Goal: Information Seeking & Learning: Learn about a topic

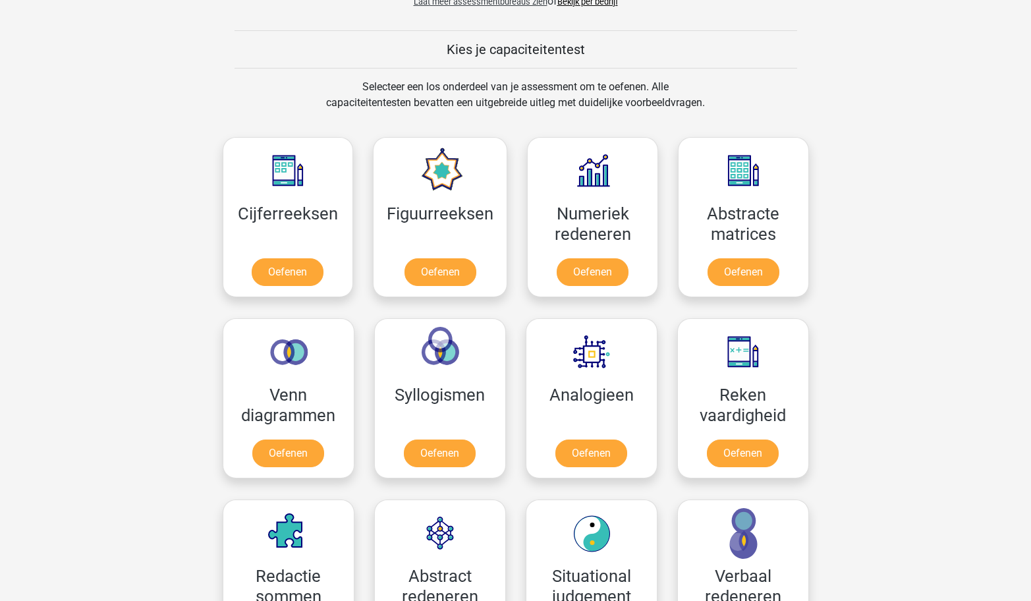
scroll to position [482, 0]
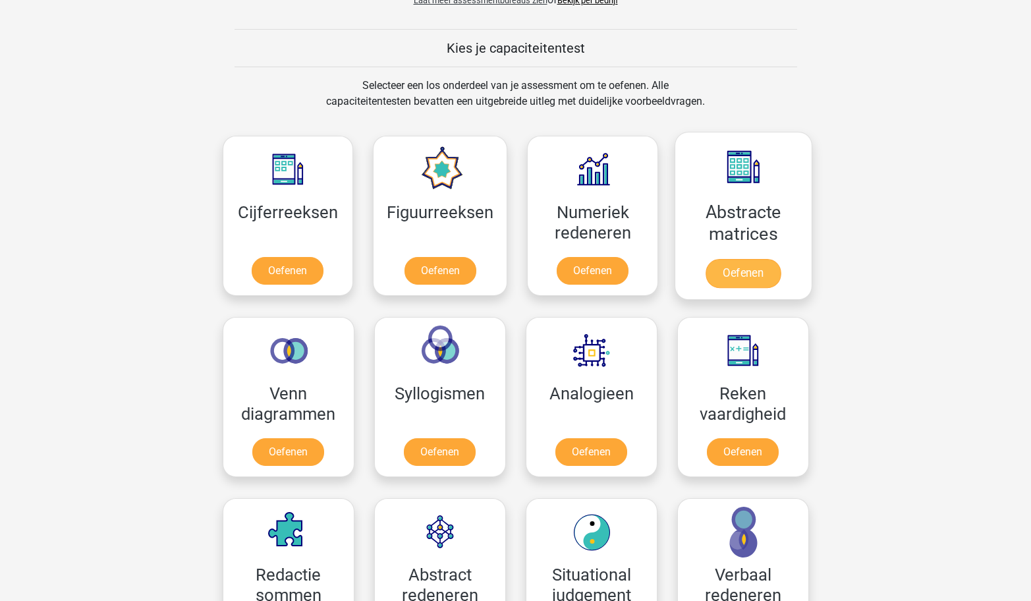
click at [735, 275] on link "Oefenen" at bounding box center [742, 273] width 75 height 29
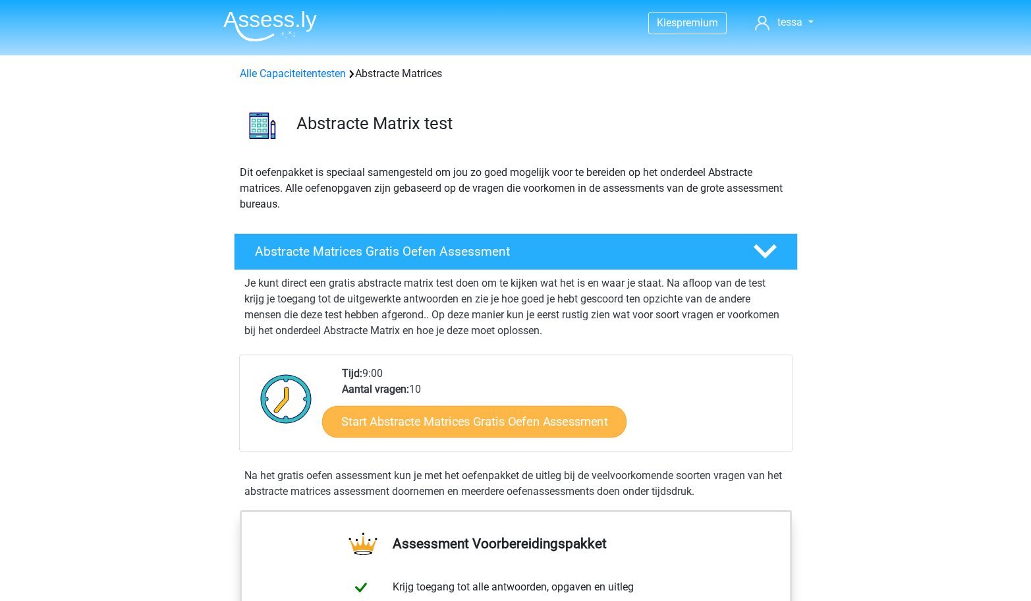
click at [439, 434] on link "Start Abstracte Matrices Gratis Oefen Assessment" at bounding box center [474, 421] width 304 height 32
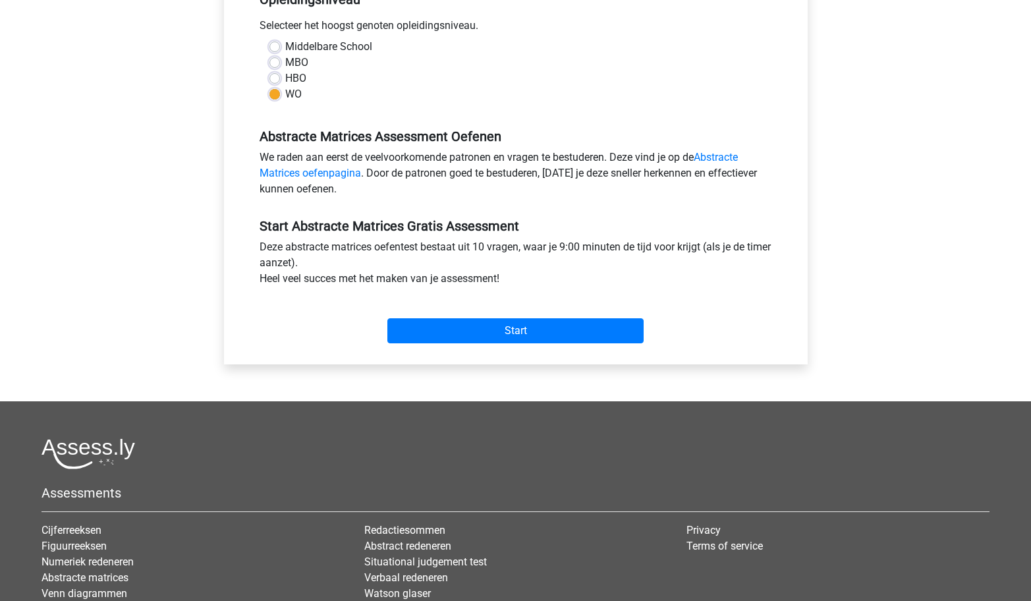
scroll to position [317, 0]
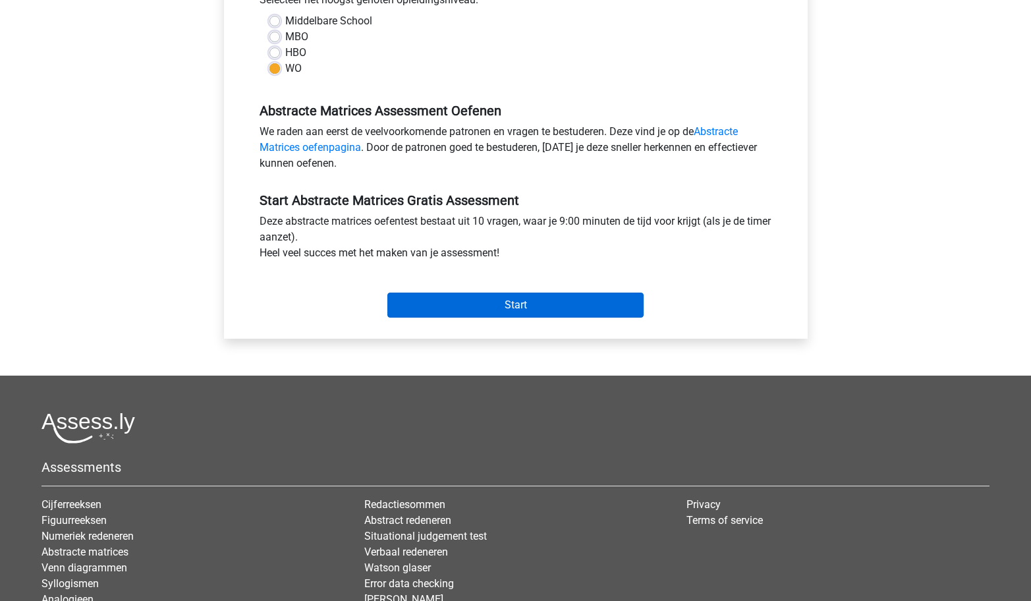
click at [491, 309] on input "Start" at bounding box center [515, 304] width 256 height 25
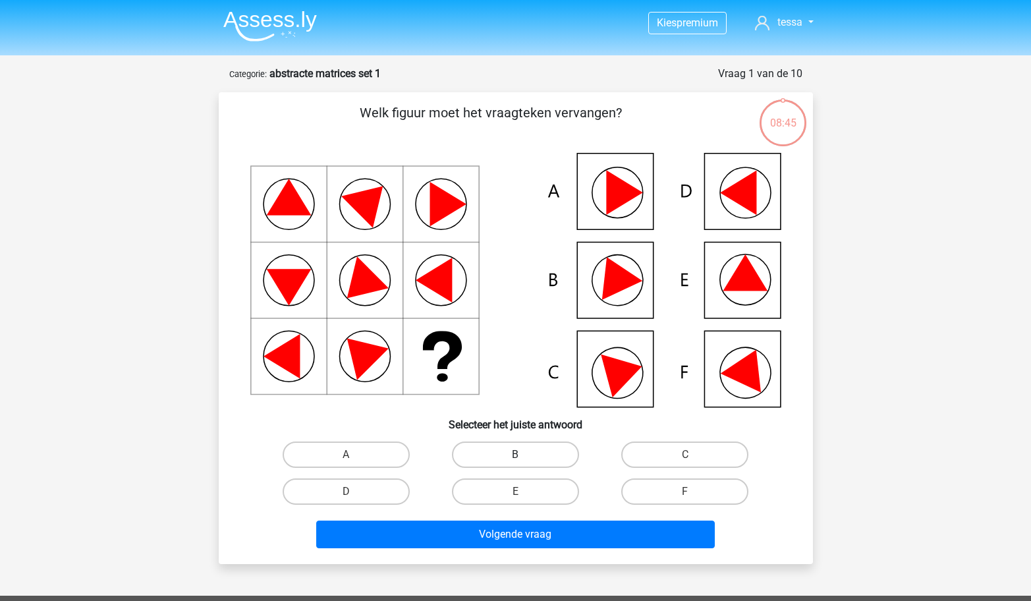
click at [493, 453] on label "B" at bounding box center [515, 454] width 127 height 26
click at [515, 454] on input "B" at bounding box center [519, 458] width 9 height 9
radio input "true"
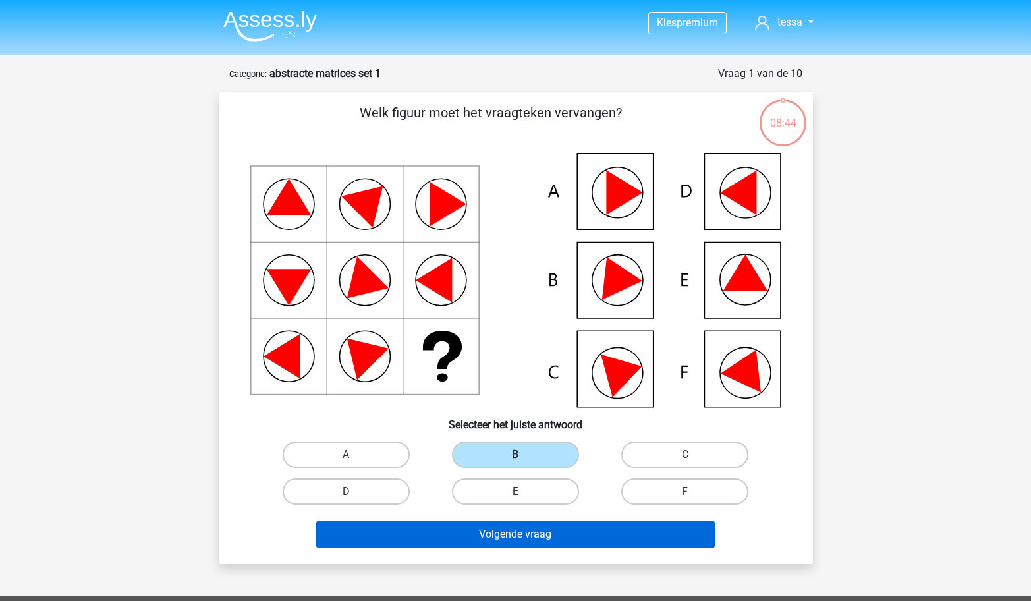
click at [474, 531] on button "Volgende vraag" at bounding box center [515, 534] width 398 height 28
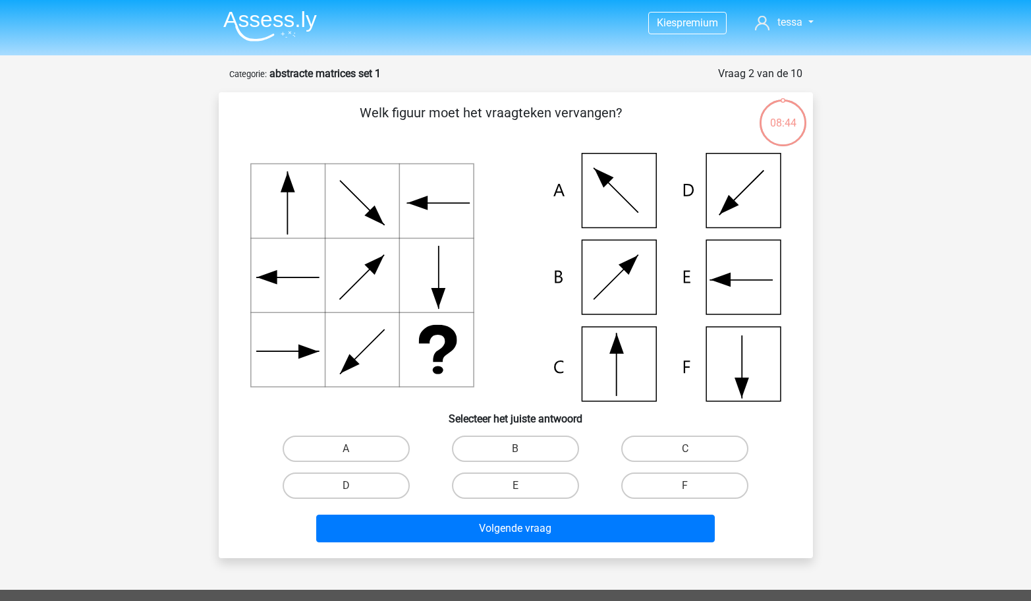
scroll to position [66, 0]
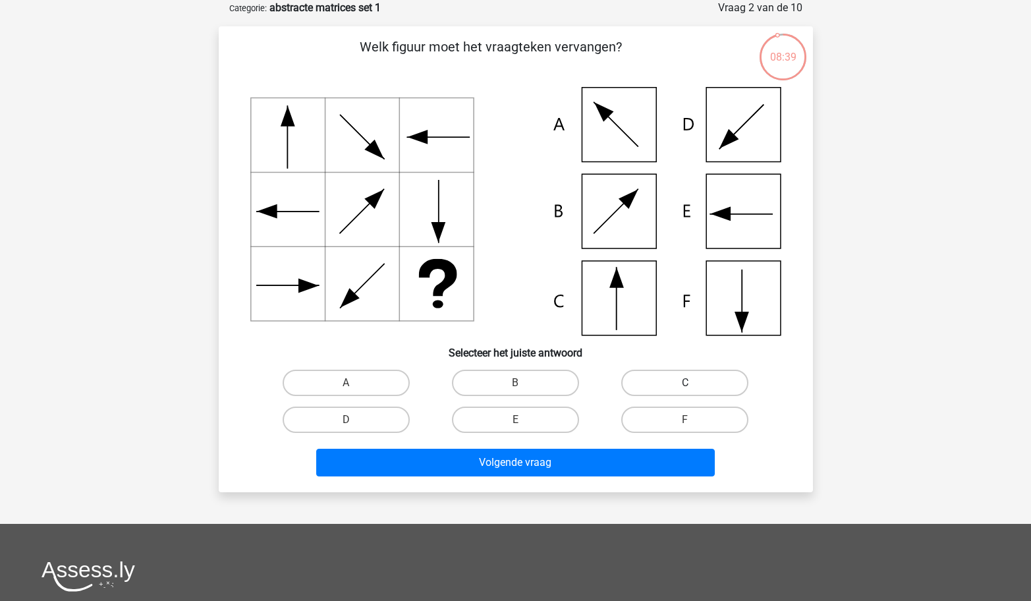
click at [707, 383] on label "C" at bounding box center [684, 383] width 127 height 26
click at [694, 383] on input "C" at bounding box center [689, 387] width 9 height 9
radio input "true"
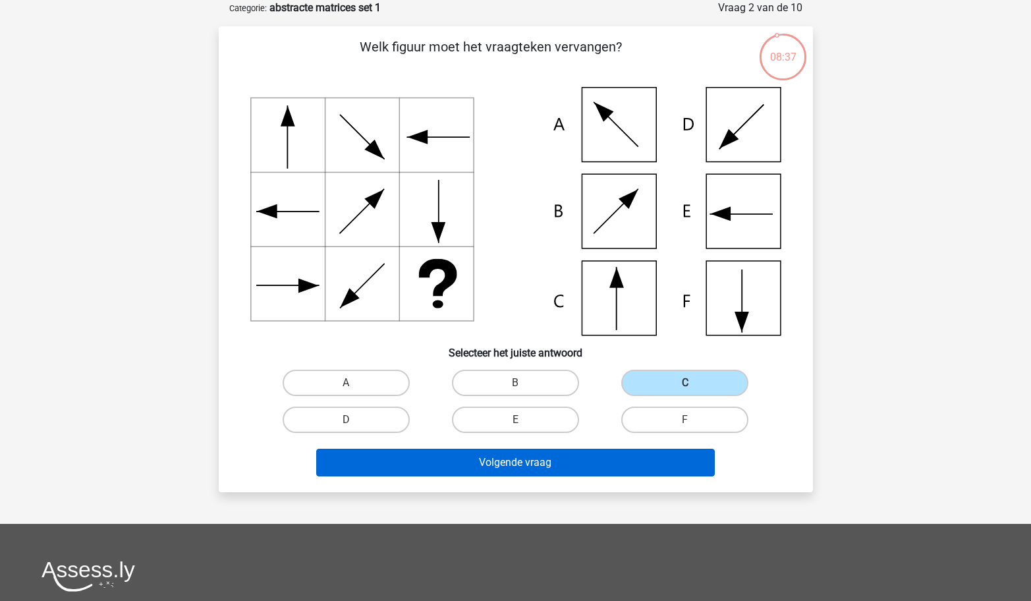
click at [549, 460] on button "Volgende vraag" at bounding box center [515, 463] width 398 height 28
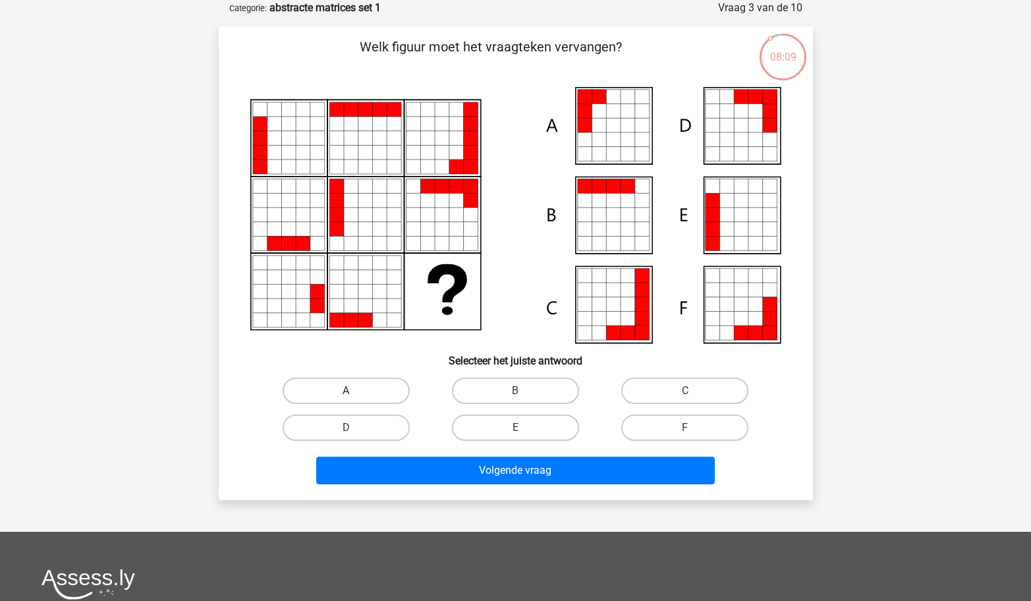
click at [383, 398] on label "A" at bounding box center [346, 390] width 127 height 26
click at [354, 398] on input "A" at bounding box center [350, 395] width 9 height 9
radio input "true"
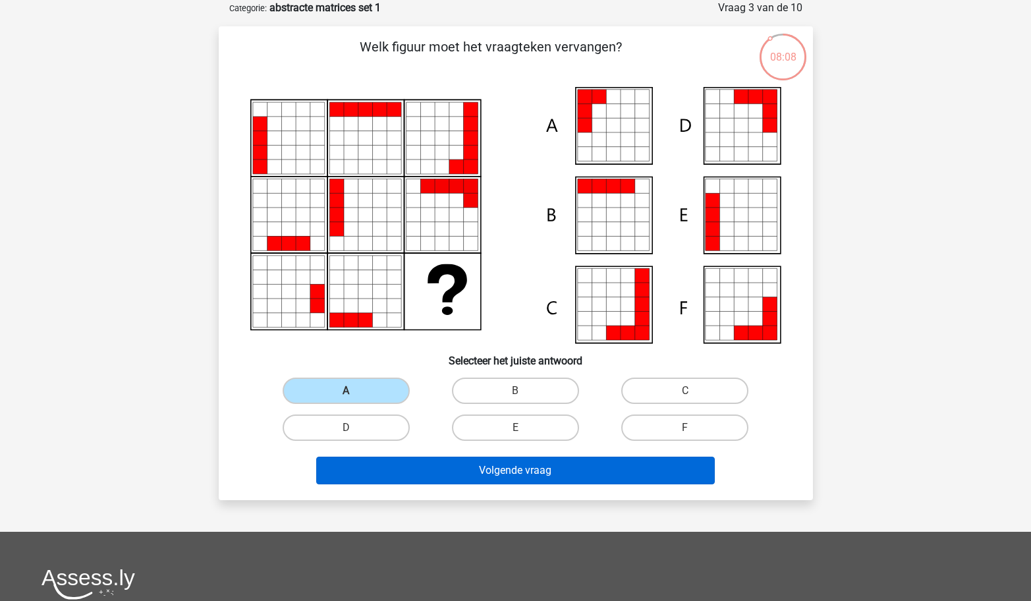
click at [410, 459] on button "Volgende vraag" at bounding box center [515, 470] width 398 height 28
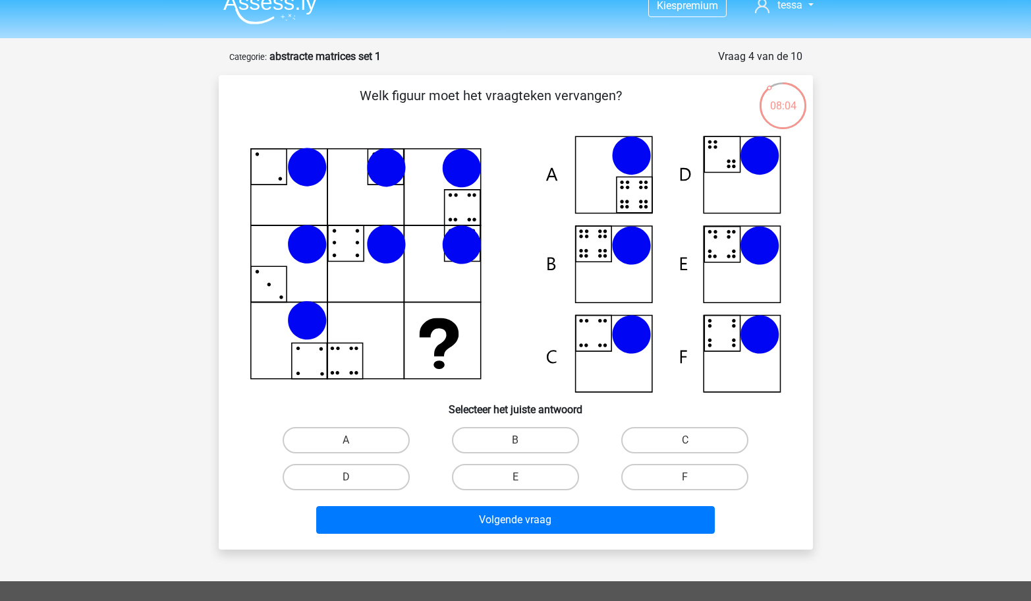
scroll to position [17, 0]
click at [510, 472] on label "E" at bounding box center [515, 477] width 127 height 26
click at [515, 477] on input "E" at bounding box center [519, 481] width 9 height 9
radio input "true"
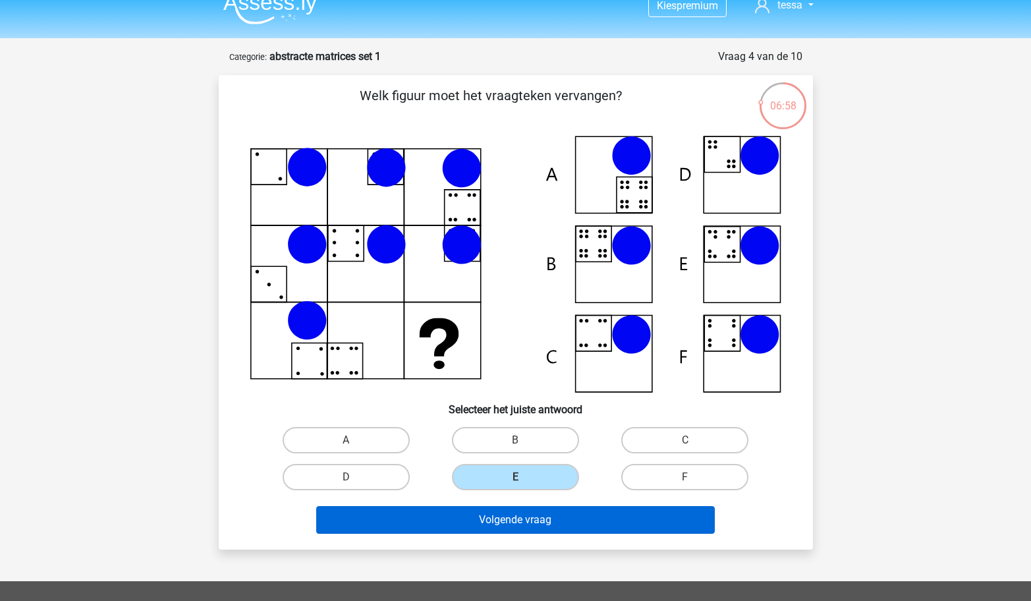
click at [509, 520] on button "Volgende vraag" at bounding box center [515, 520] width 398 height 28
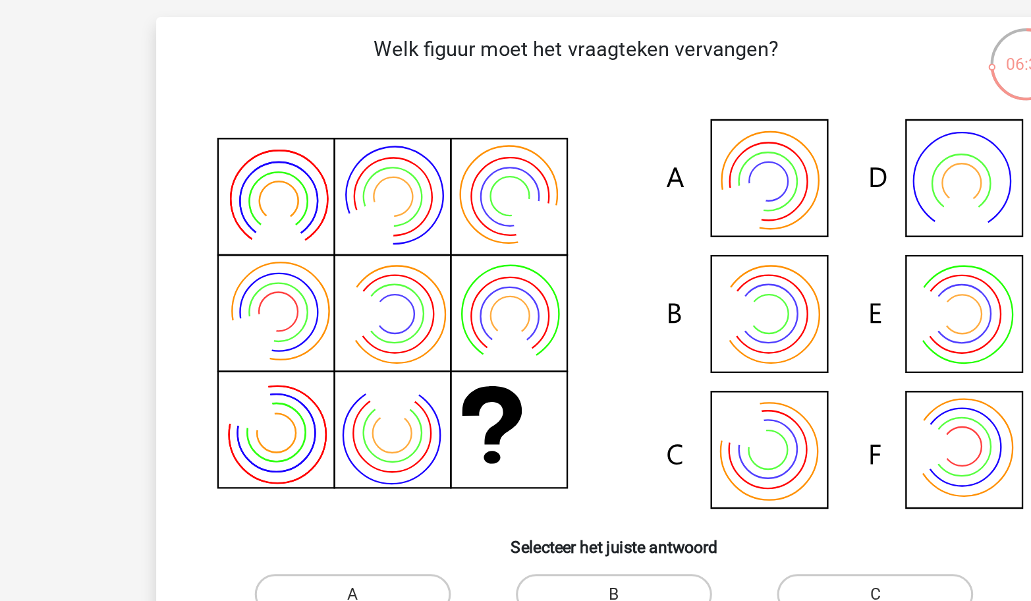
scroll to position [0, 0]
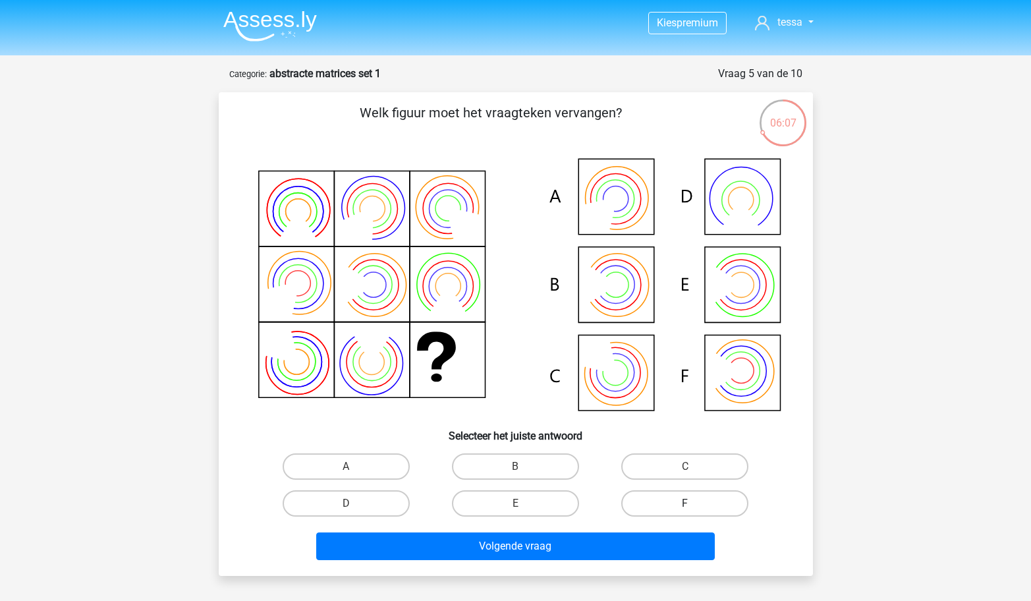
click at [632, 494] on label "F" at bounding box center [684, 503] width 127 height 26
click at [685, 503] on input "F" at bounding box center [689, 507] width 9 height 9
radio input "true"
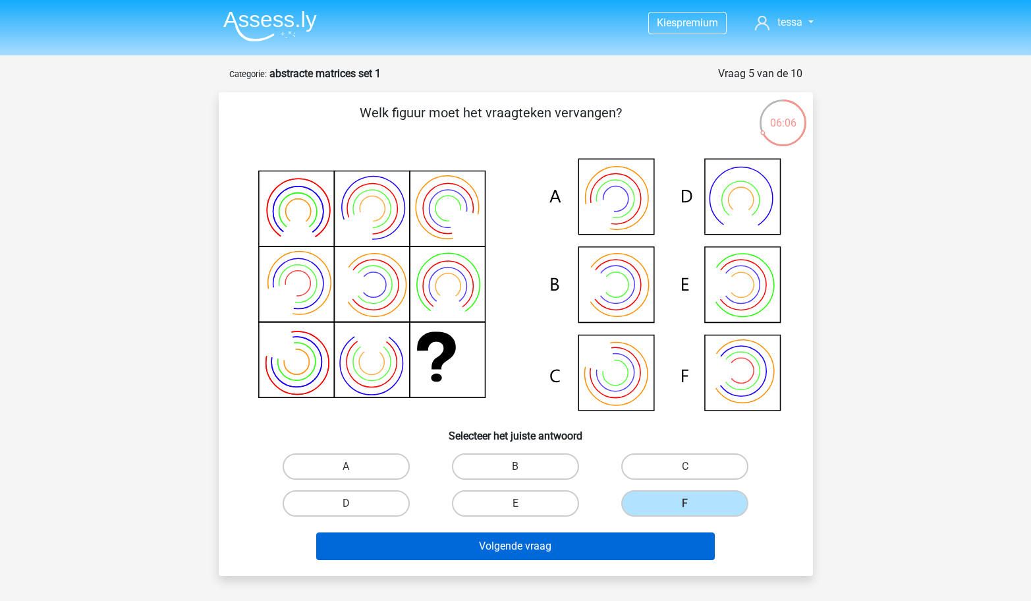
click at [627, 547] on button "Volgende vraag" at bounding box center [515, 546] width 398 height 28
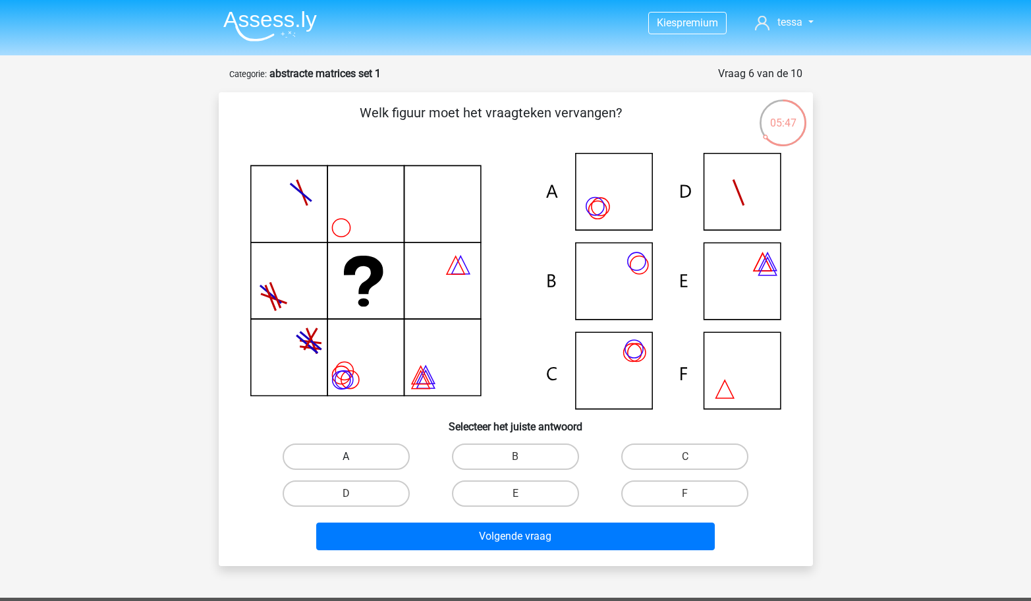
click at [308, 443] on label "A" at bounding box center [346, 456] width 127 height 26
click at [346, 456] on input "A" at bounding box center [350, 460] width 9 height 9
radio input "true"
click at [669, 462] on label "C" at bounding box center [684, 456] width 127 height 26
click at [685, 462] on input "C" at bounding box center [689, 460] width 9 height 9
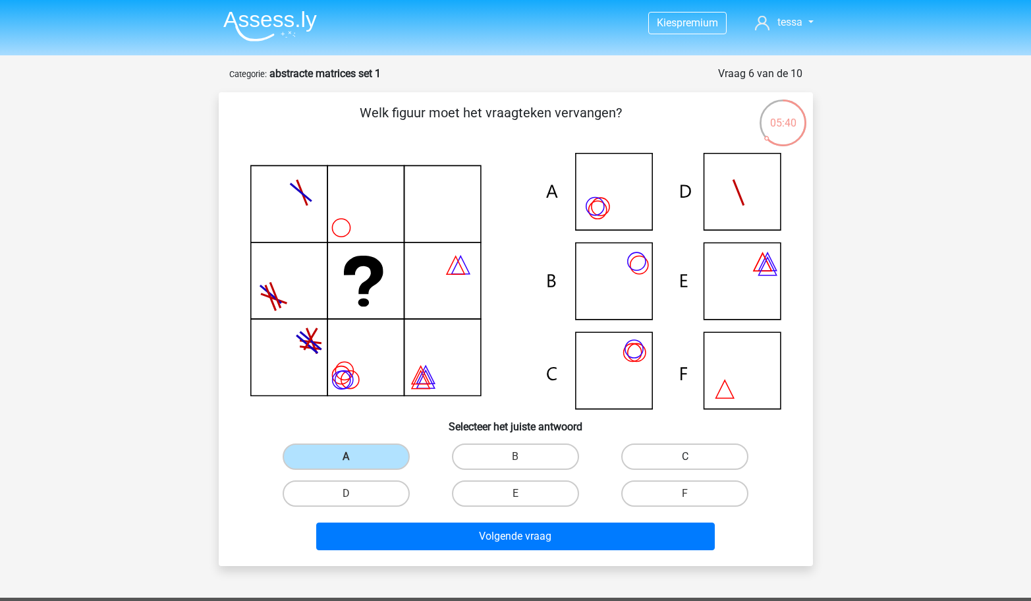
radio input "true"
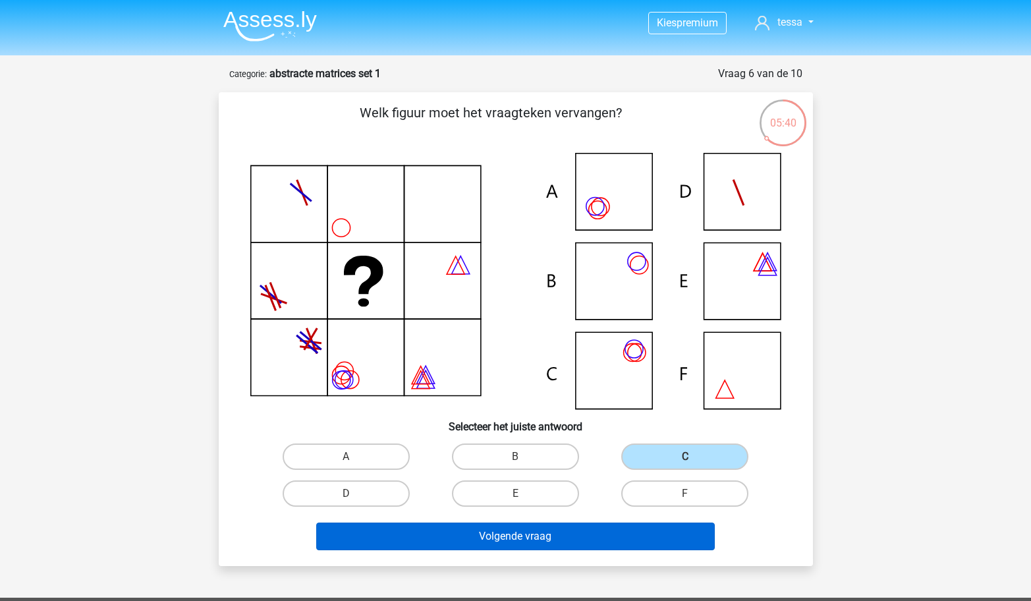
click at [640, 535] on button "Volgende vraag" at bounding box center [515, 536] width 398 height 28
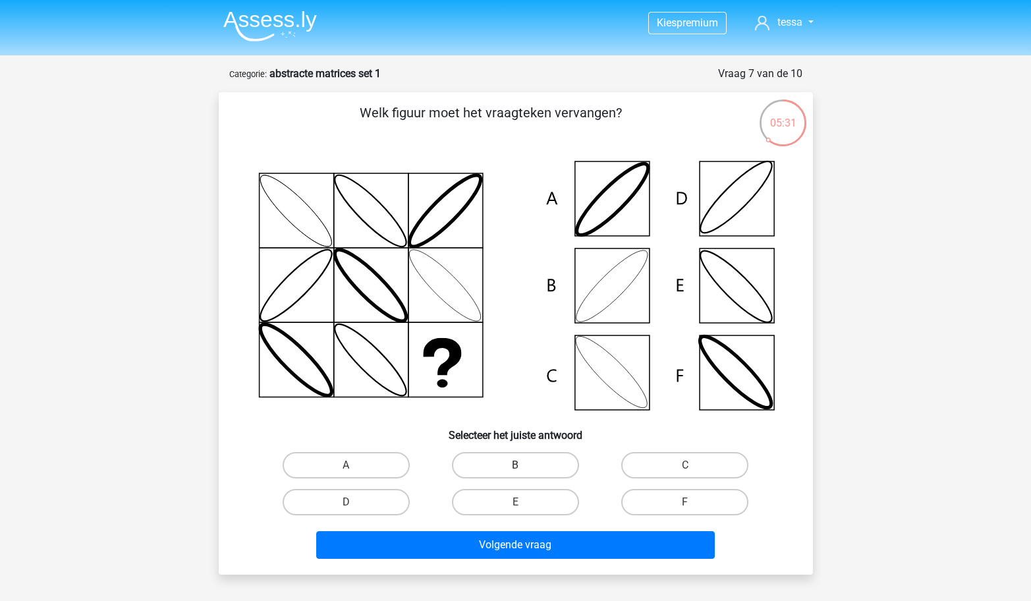
click at [545, 462] on label "B" at bounding box center [515, 465] width 127 height 26
click at [524, 465] on input "B" at bounding box center [519, 469] width 9 height 9
radio input "true"
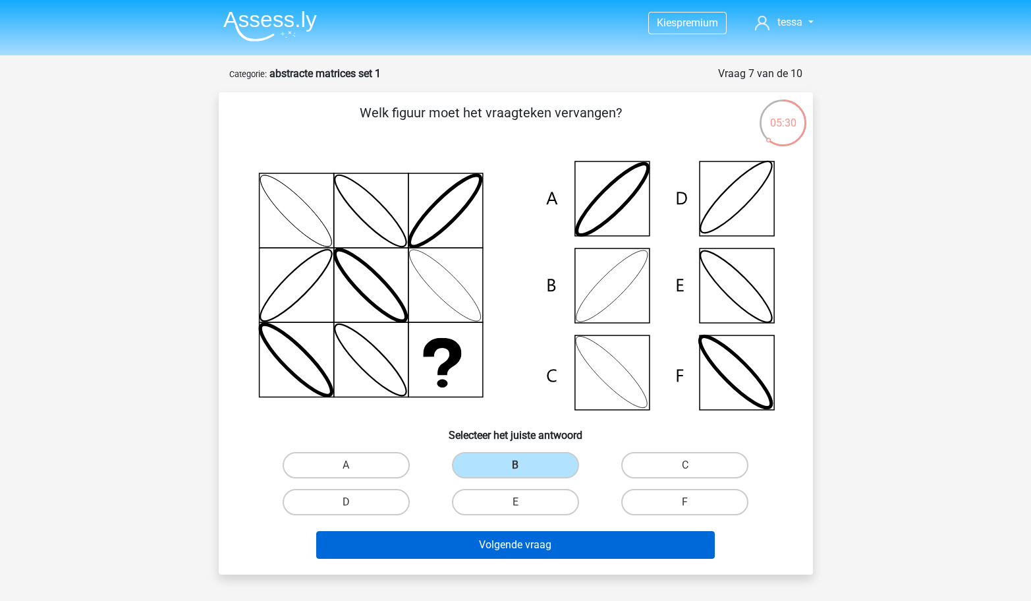
click at [542, 542] on button "Volgende vraag" at bounding box center [515, 545] width 398 height 28
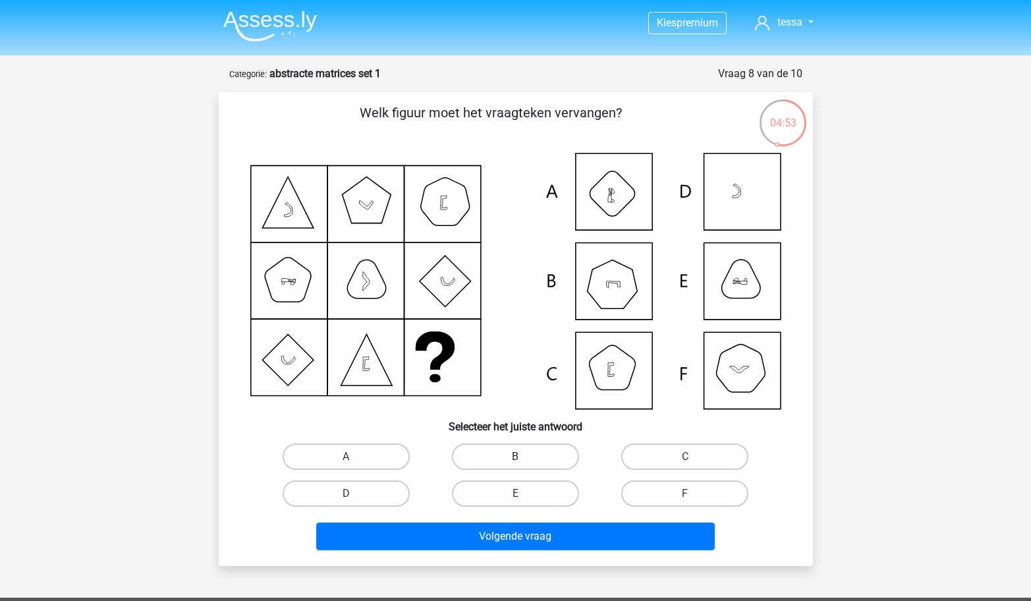
click at [497, 455] on label "B" at bounding box center [515, 456] width 127 height 26
click at [515, 456] on input "B" at bounding box center [519, 460] width 9 height 9
radio input "true"
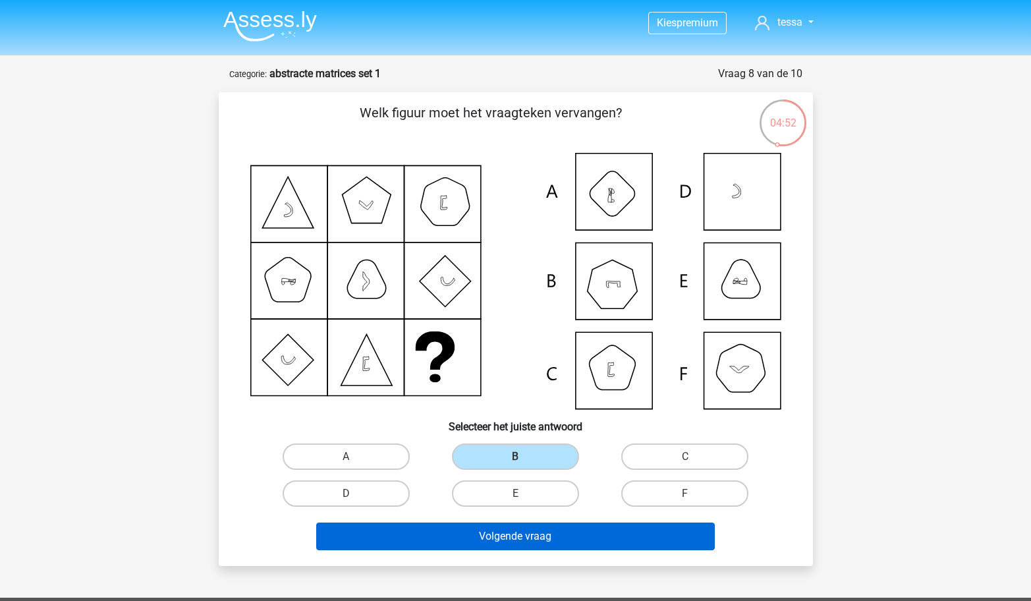
click at [496, 532] on button "Volgende vraag" at bounding box center [515, 536] width 398 height 28
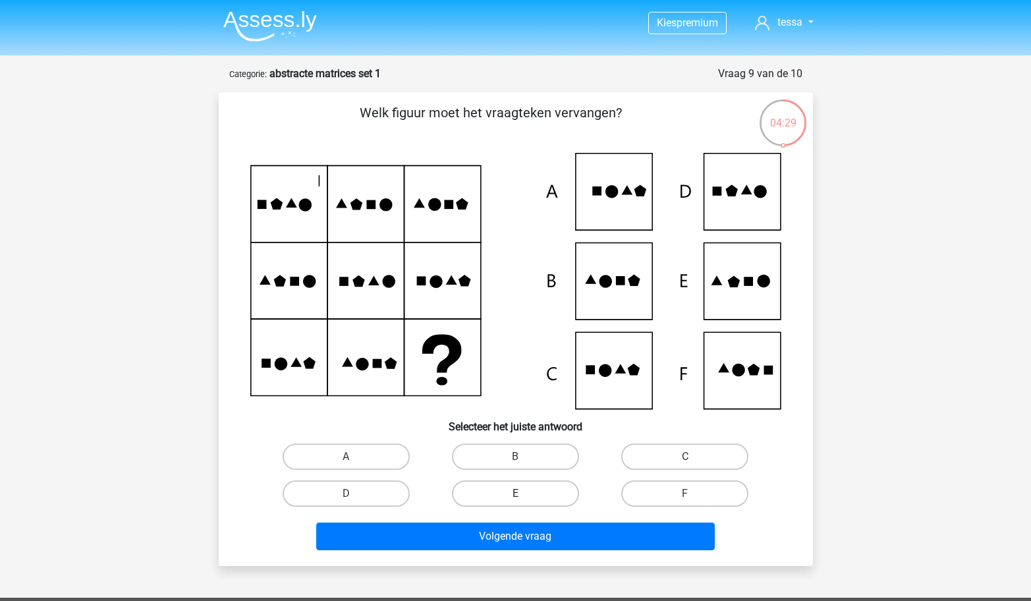
click at [542, 494] on label "E" at bounding box center [515, 493] width 127 height 26
click at [524, 494] on input "E" at bounding box center [519, 497] width 9 height 9
radio input "true"
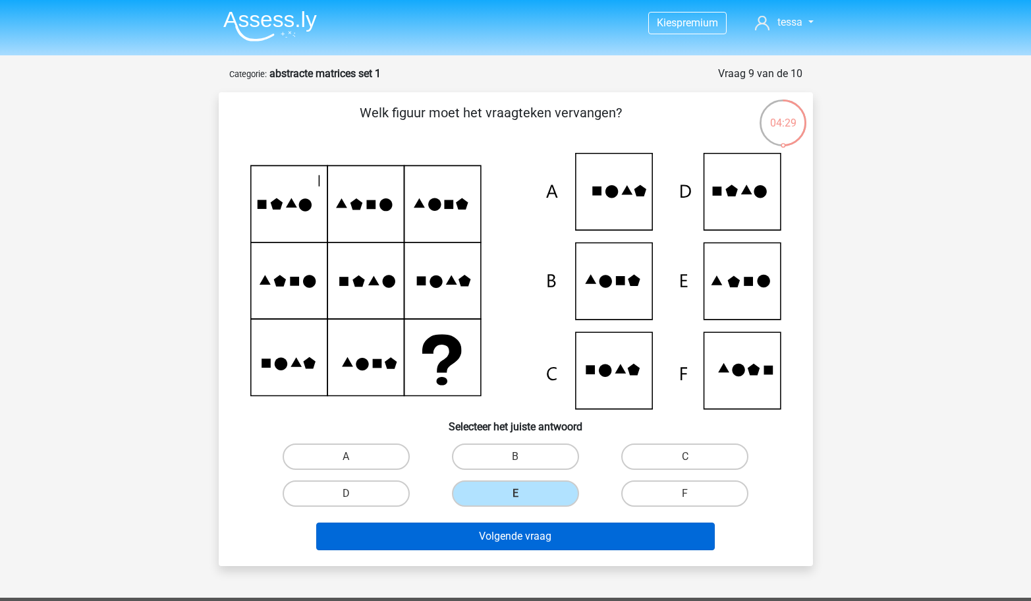
click at [543, 530] on button "Volgende vraag" at bounding box center [515, 536] width 398 height 28
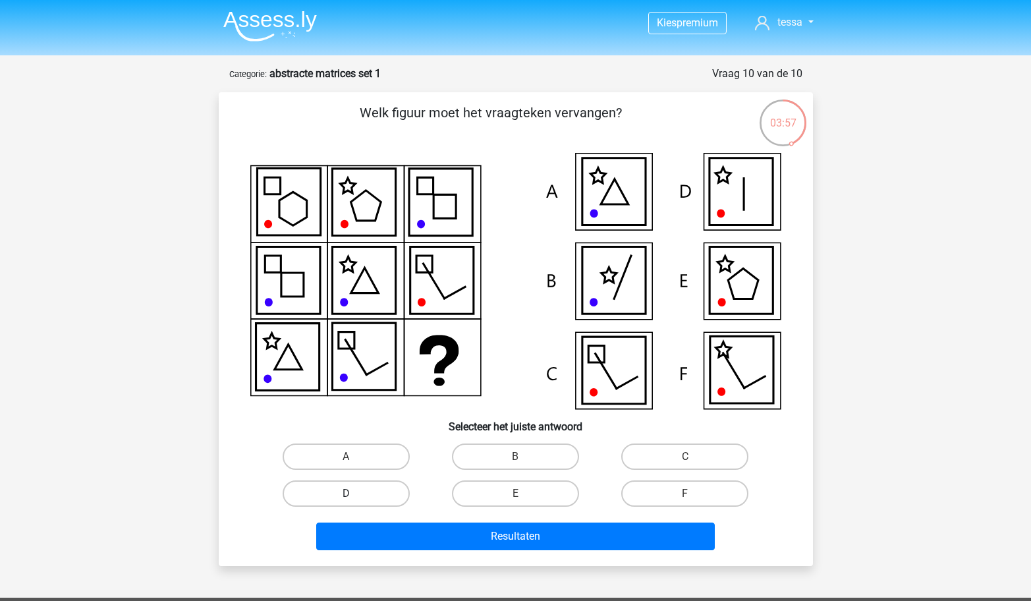
click at [395, 501] on label "D" at bounding box center [346, 493] width 127 height 26
click at [354, 501] on input "D" at bounding box center [350, 497] width 9 height 9
radio input "true"
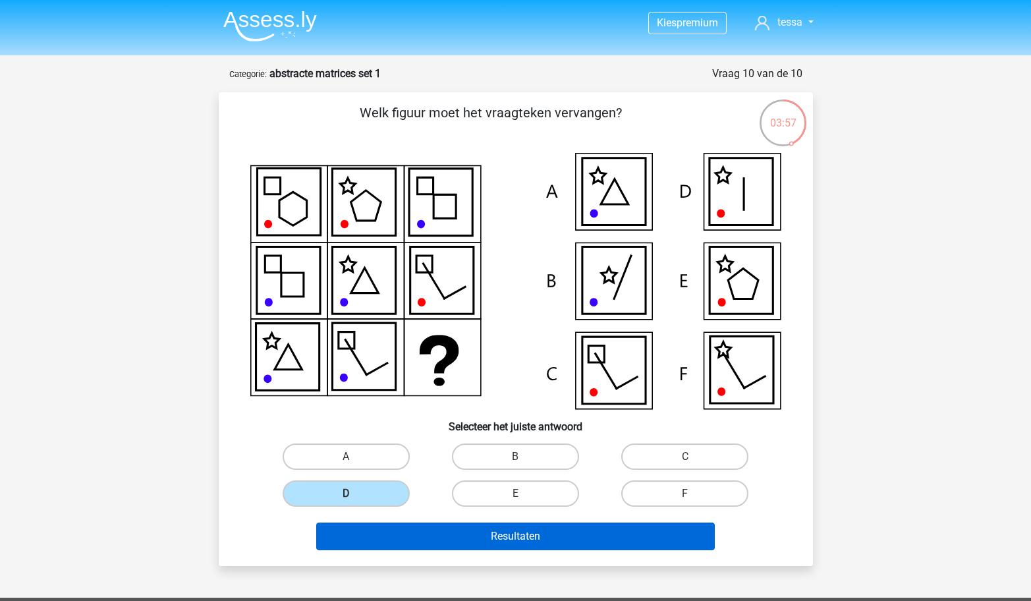
click at [419, 534] on button "Resultaten" at bounding box center [515, 536] width 398 height 28
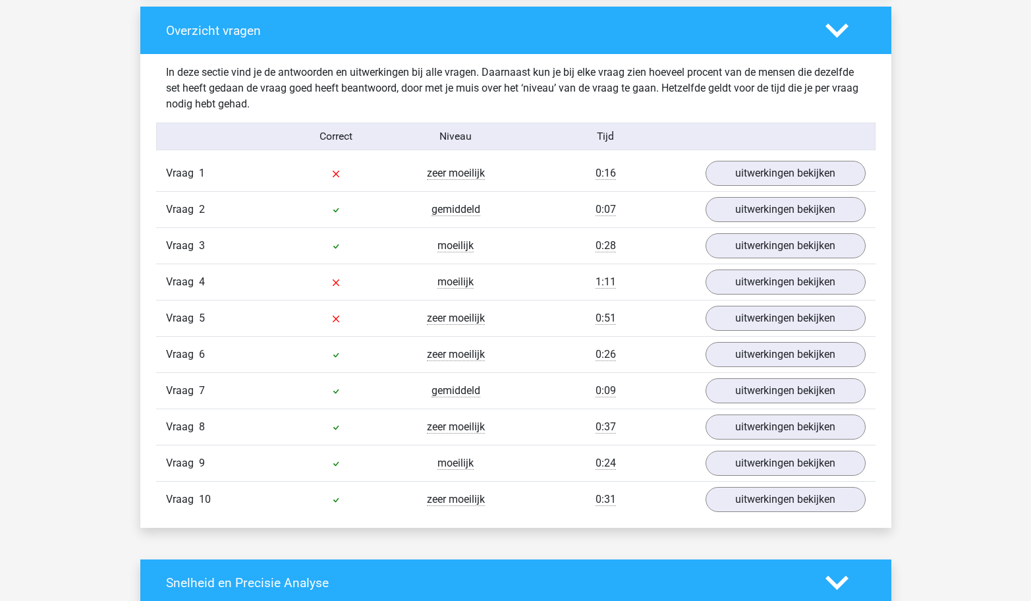
scroll to position [988, 0]
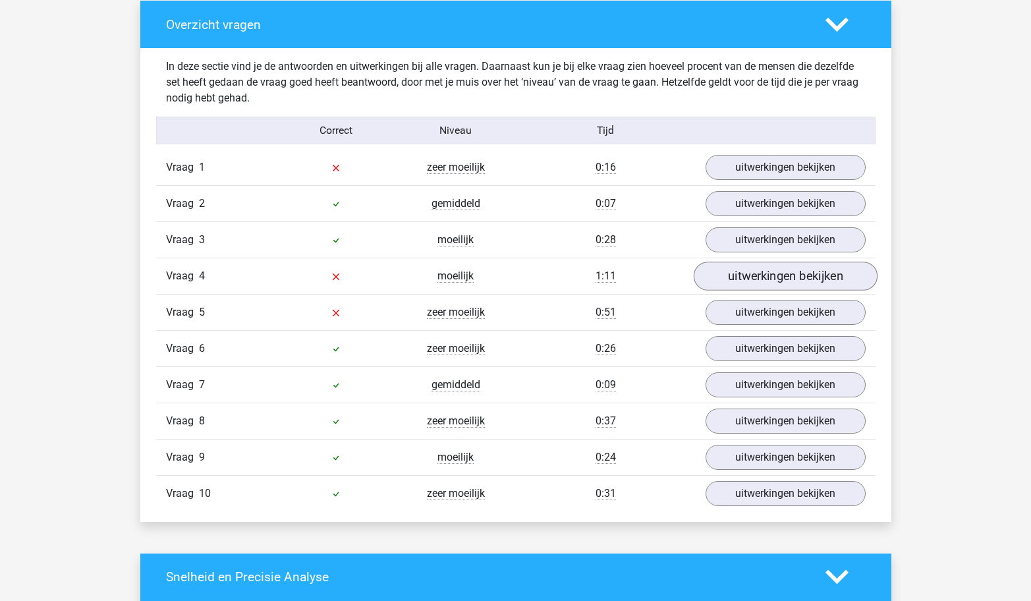
click at [722, 278] on link "uitwerkingen bekijken" at bounding box center [785, 275] width 184 height 29
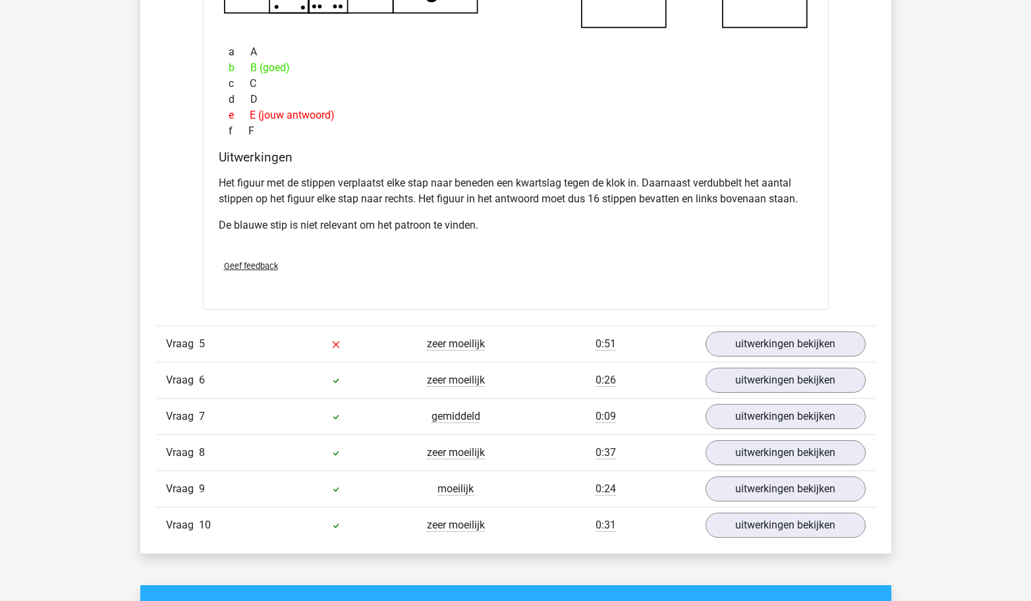
scroll to position [1579, 0]
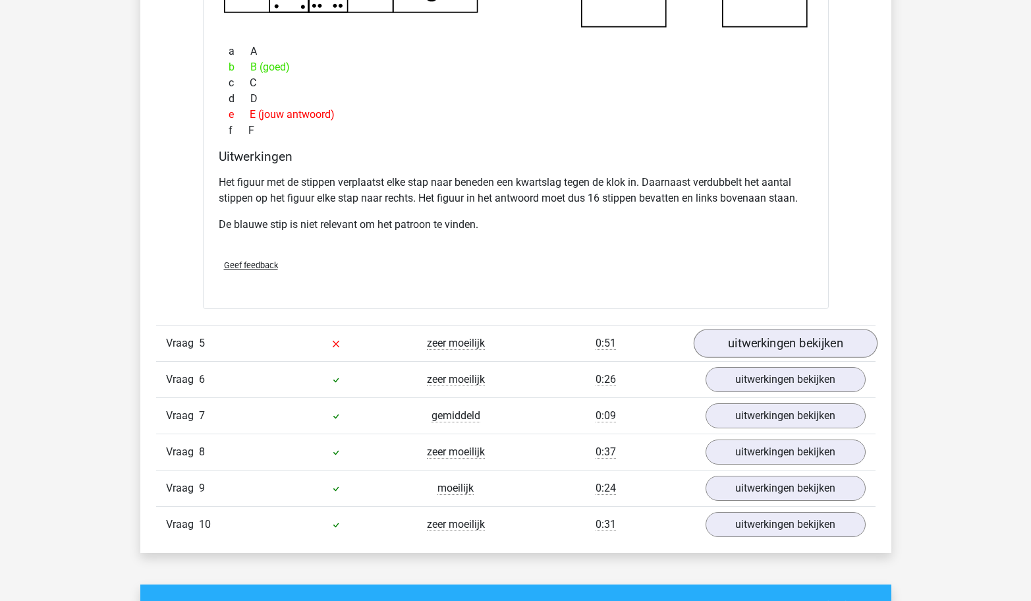
click at [740, 337] on link "uitwerkingen bekijken" at bounding box center [785, 343] width 184 height 29
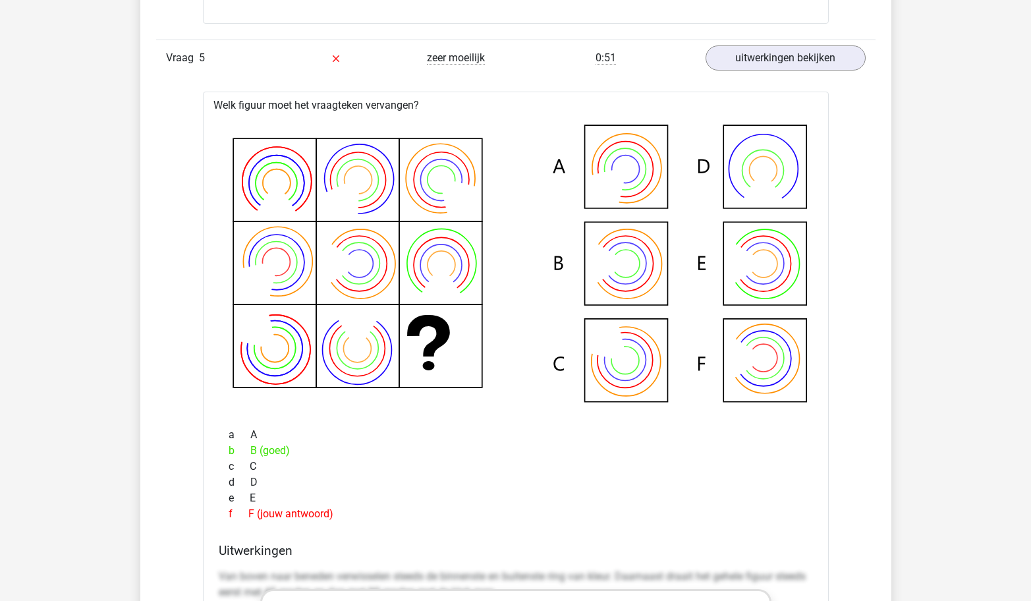
scroll to position [1861, 0]
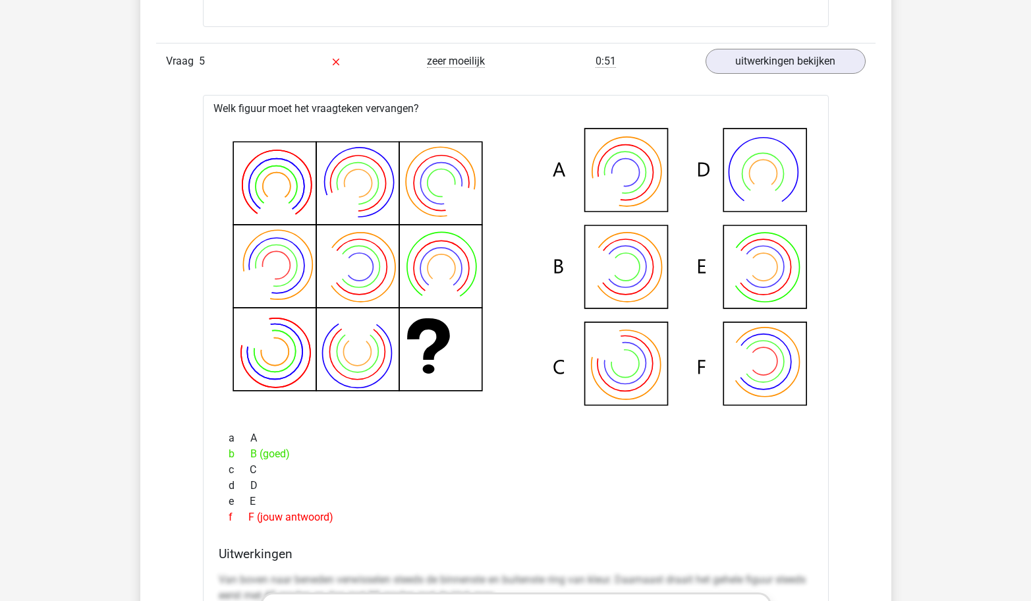
click at [150, 529] on div "In deze sectie vind je de antwoorden en uitwerkingen bij alle vragen. Daarnaast…" at bounding box center [515, 202] width 731 height 2055
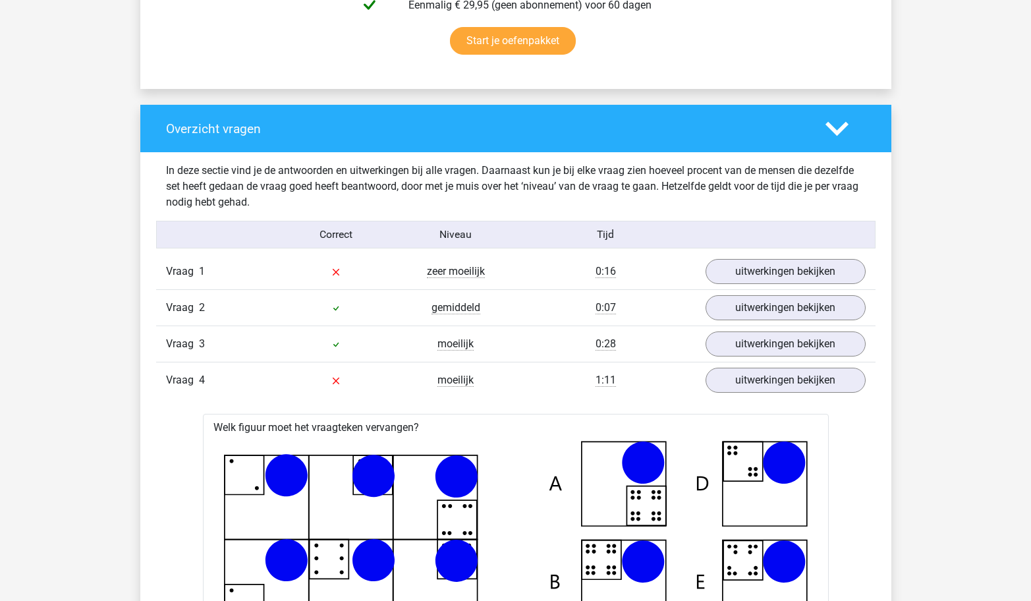
scroll to position [911, 0]
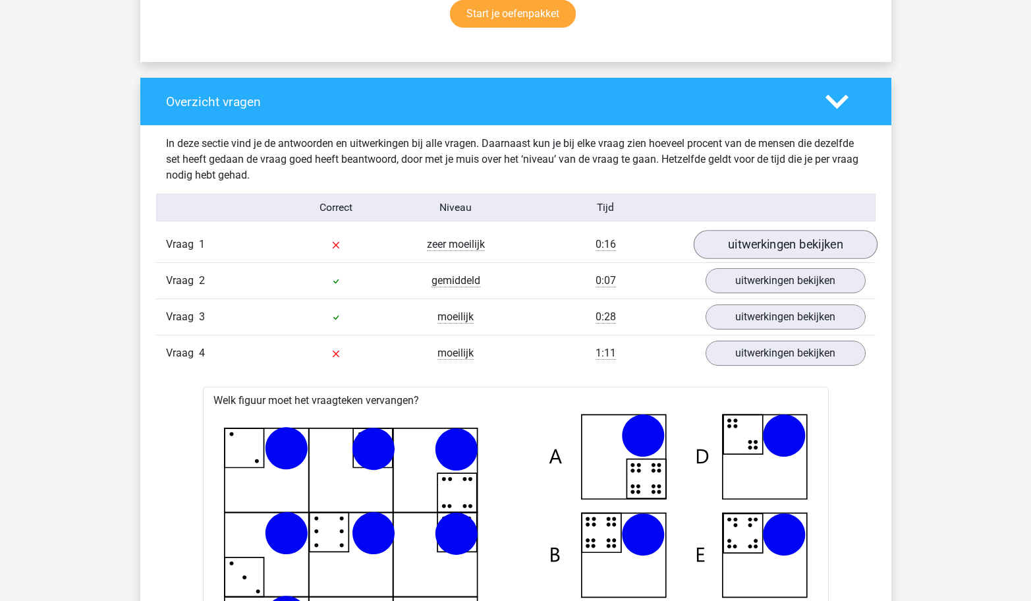
click at [758, 248] on link "uitwerkingen bekijken" at bounding box center [785, 244] width 184 height 29
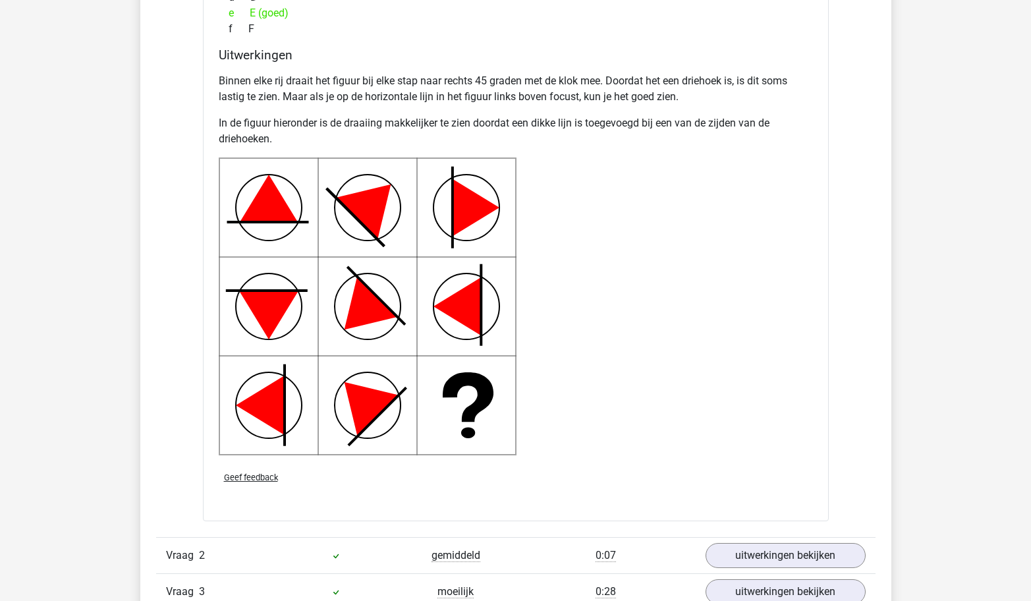
scroll to position [1578, 0]
